Goal: Navigation & Orientation: Find specific page/section

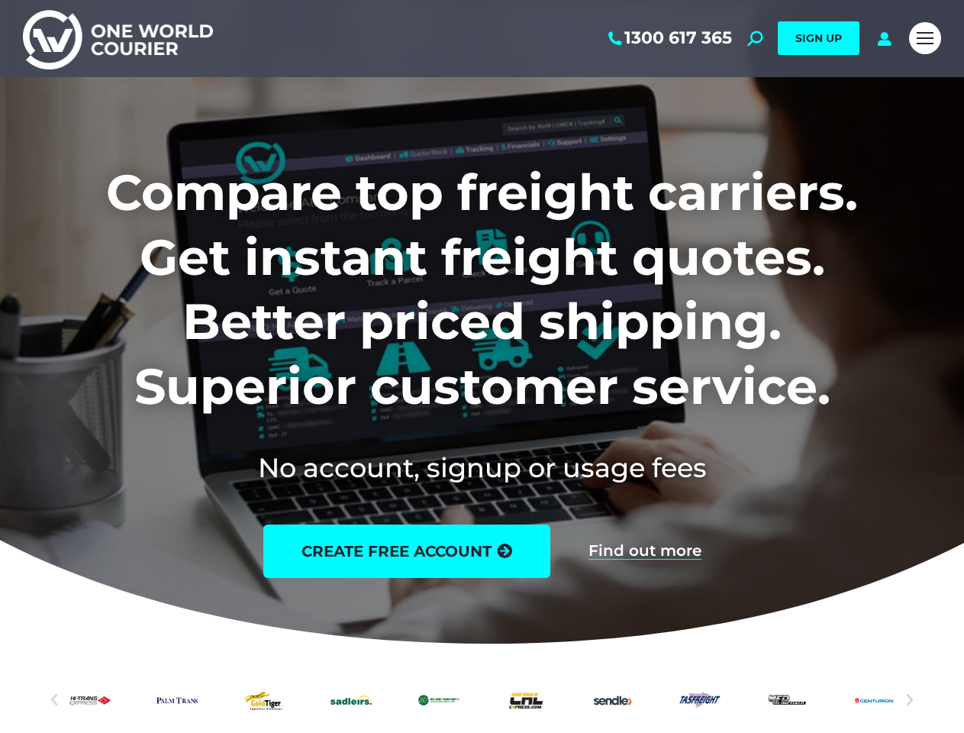
click at [481, 366] on h1 "Compare top freight carriers. Get instant freight quotes. Better priced shippin…" at bounding box center [482, 289] width 918 height 258
click at [925, 38] on span "Mobile menu icon" at bounding box center [924, 38] width 17 height 2
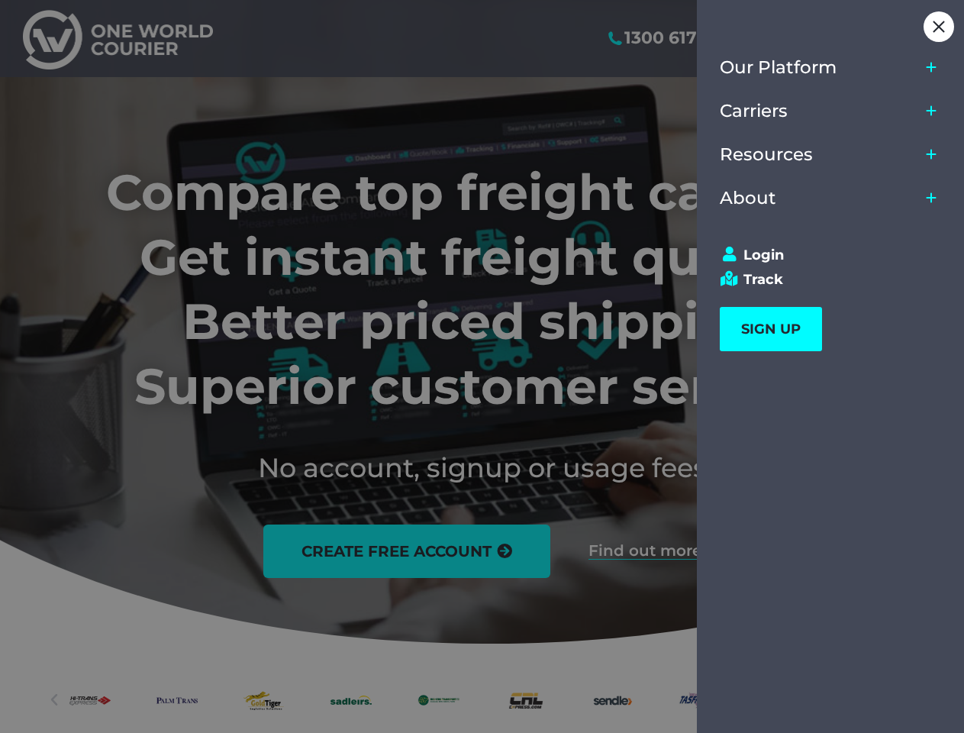
click at [481, 700] on div at bounding box center [482, 366] width 964 height 733
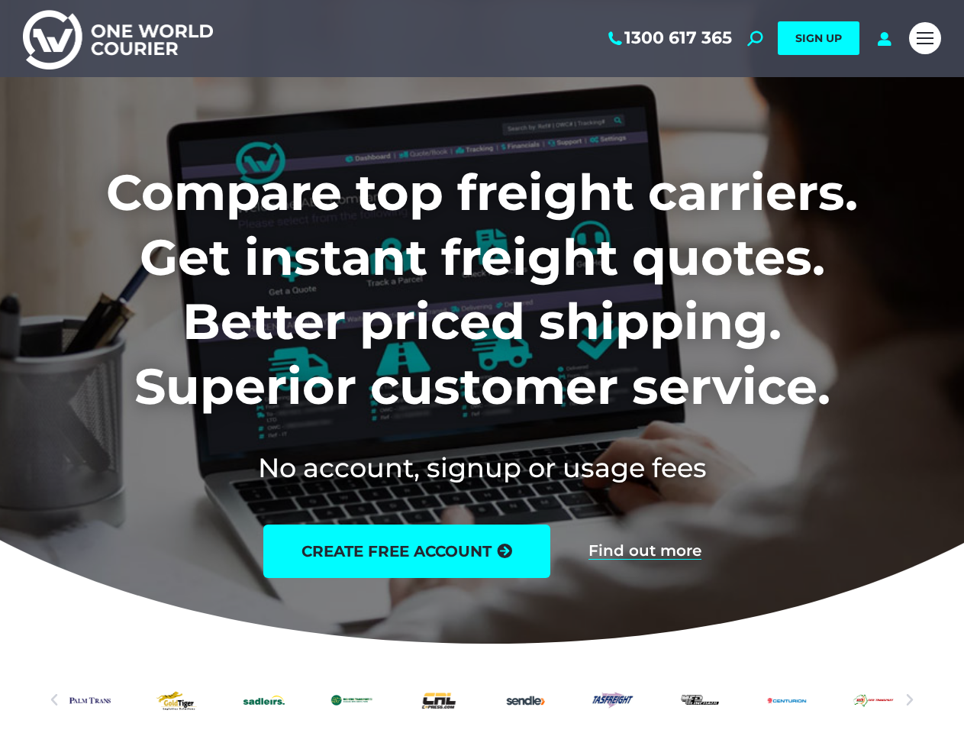
click at [54, 700] on icon "Previous slide" at bounding box center [54, 699] width 15 height 15
click at [910, 700] on icon "Next slide" at bounding box center [909, 699] width 15 height 15
